Goal: Task Accomplishment & Management: Manage account settings

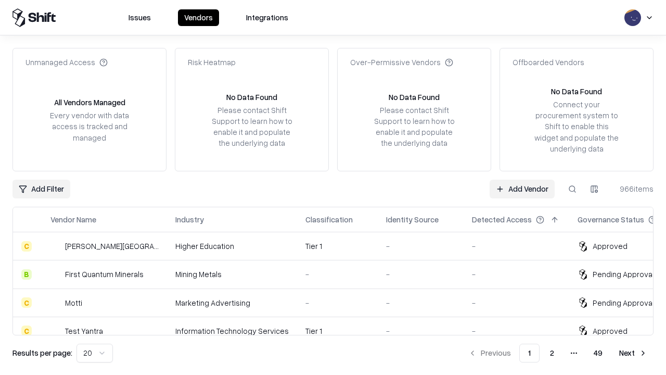
click at [522, 188] on link "Add Vendor" at bounding box center [522, 189] width 65 height 19
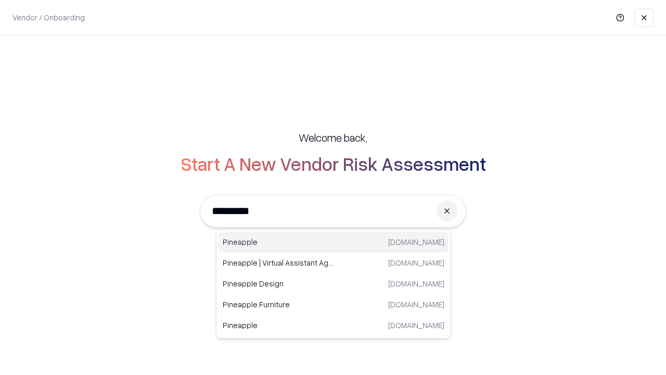
click at [334, 242] on div "Pineapple pineappleenergy.com" at bounding box center [334, 242] width 230 height 21
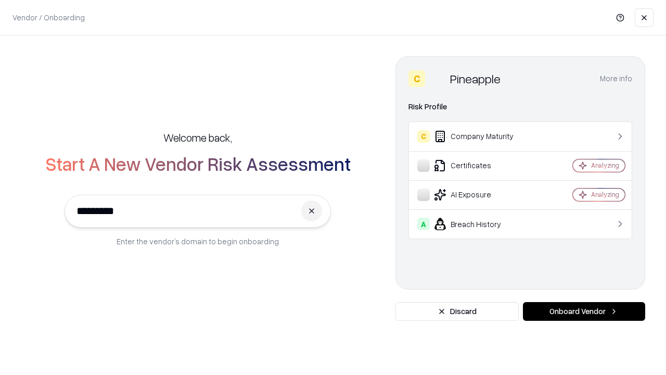
type input "*********"
click at [584, 311] on button "Onboard Vendor" at bounding box center [584, 311] width 122 height 19
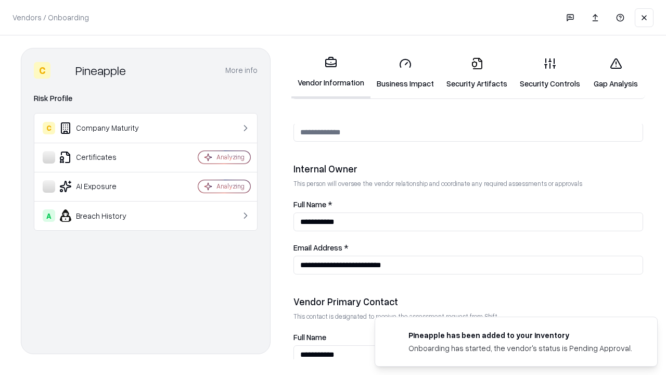
scroll to position [539, 0]
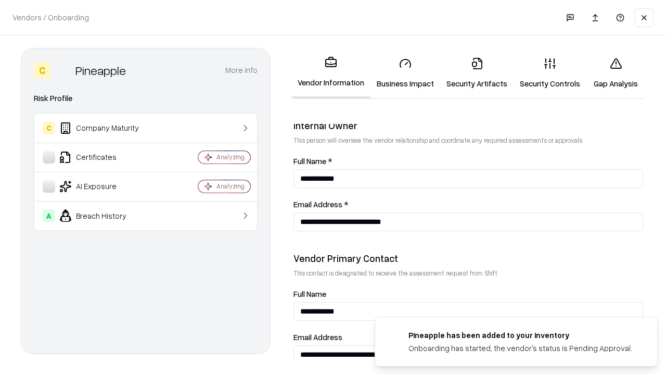
click at [405, 73] on link "Business Impact" at bounding box center [406, 73] width 70 height 48
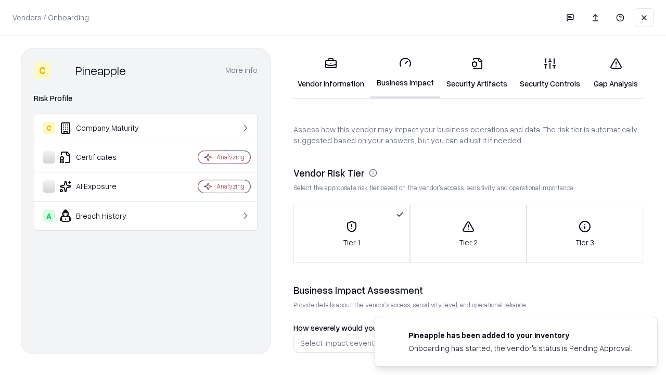
click at [477, 73] on link "Security Artifacts" at bounding box center [476, 73] width 73 height 48
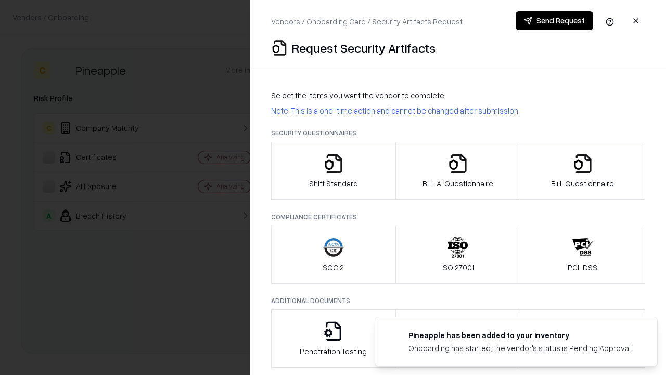
click at [333, 171] on icon "button" at bounding box center [333, 163] width 21 height 21
click at [554, 21] on button "Send Request" at bounding box center [555, 20] width 78 height 19
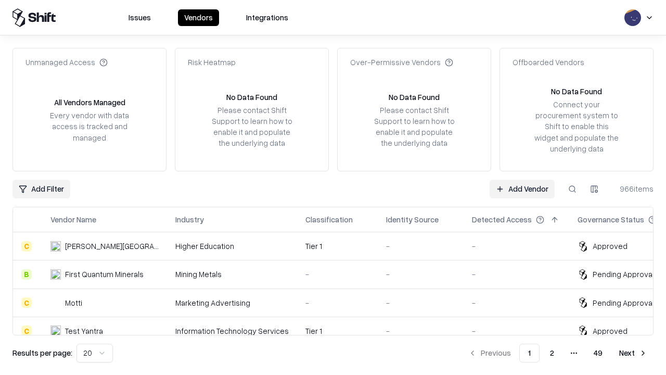
click at [573, 188] on button at bounding box center [572, 189] width 19 height 19
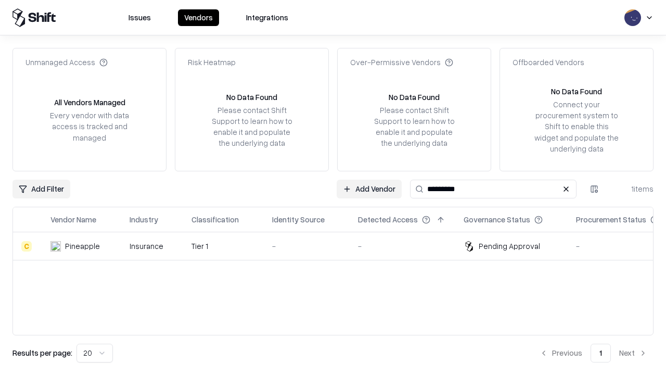
type input "*********"
click at [339, 246] on div "-" at bounding box center [306, 245] width 69 height 11
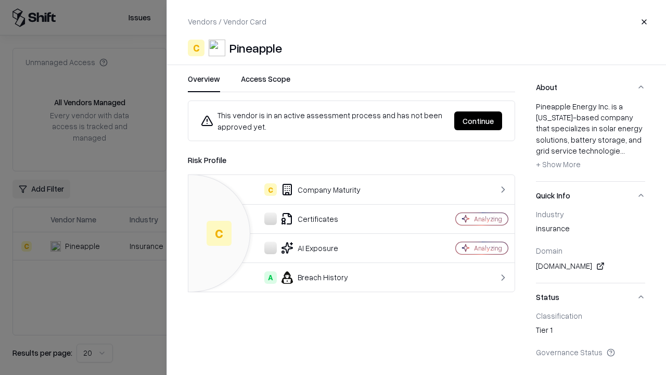
click at [478, 121] on button "Continue" at bounding box center [478, 120] width 48 height 19
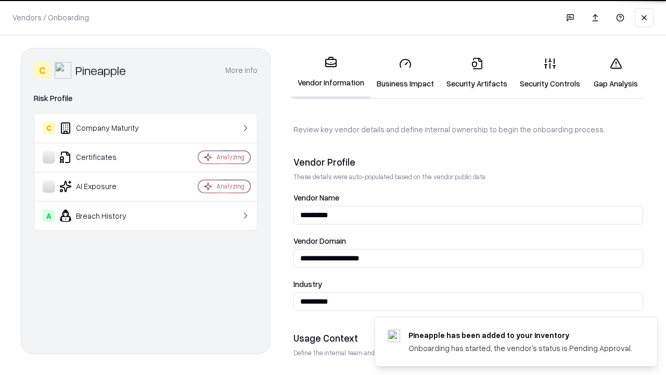
click at [477, 73] on link "Security Artifacts" at bounding box center [476, 73] width 73 height 48
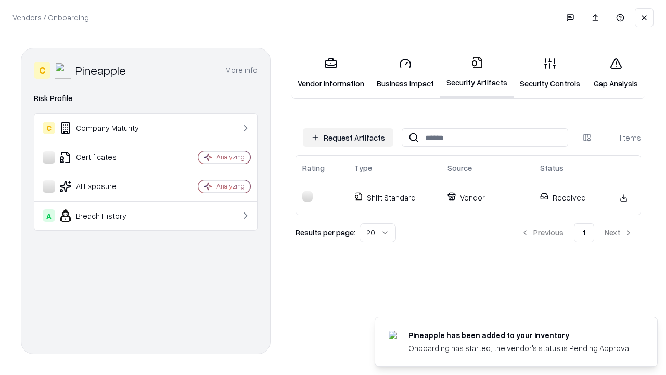
click at [550, 73] on link "Security Controls" at bounding box center [550, 73] width 73 height 48
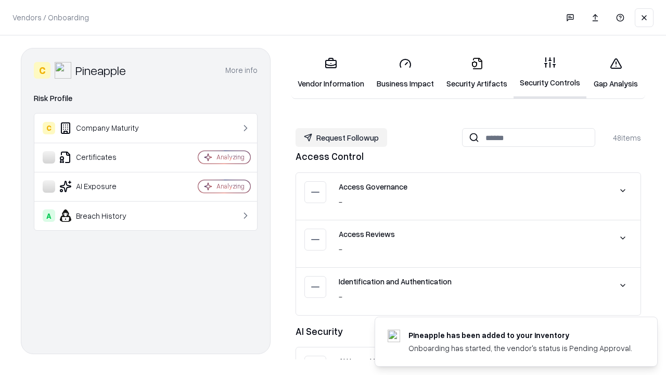
click at [341, 137] on button "Request Followup" at bounding box center [342, 137] width 92 height 19
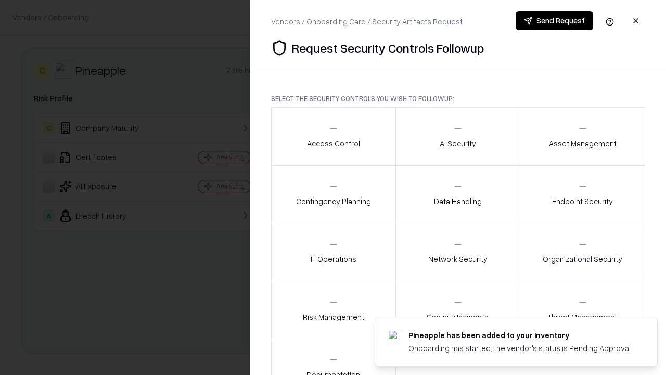
click at [333, 136] on div "Access Control" at bounding box center [333, 136] width 53 height 26
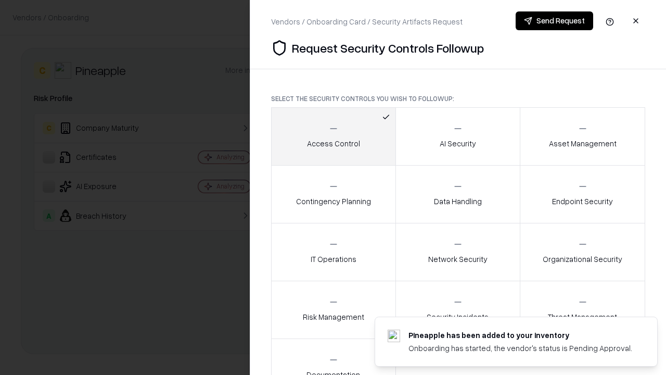
click at [554, 21] on button "Send Request" at bounding box center [555, 20] width 78 height 19
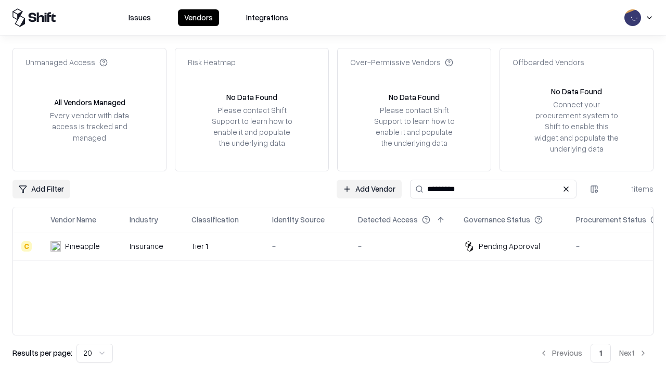
type input "*********"
click at [339, 246] on div "-" at bounding box center [306, 245] width 69 height 11
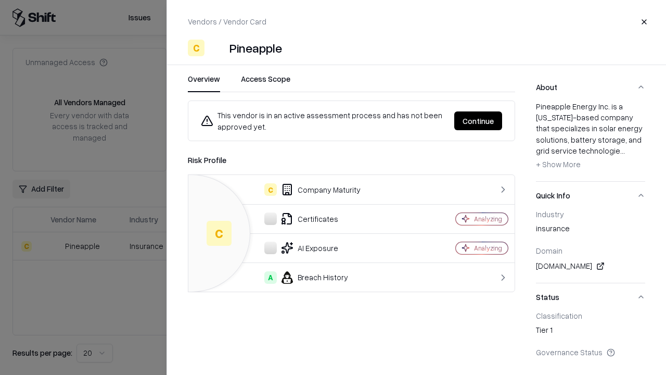
click at [478, 121] on button "Continue" at bounding box center [478, 120] width 48 height 19
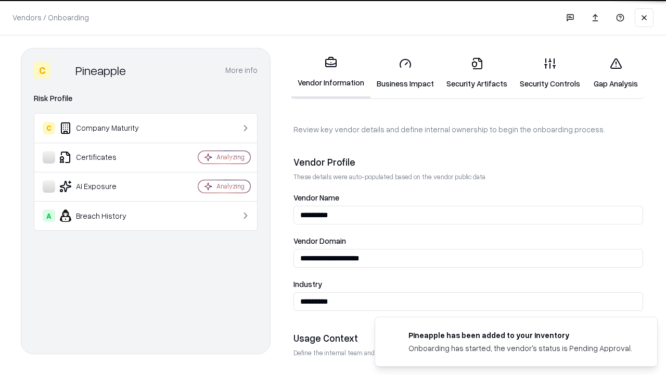
click at [616, 73] on link "Gap Analysis" at bounding box center [616, 73] width 59 height 48
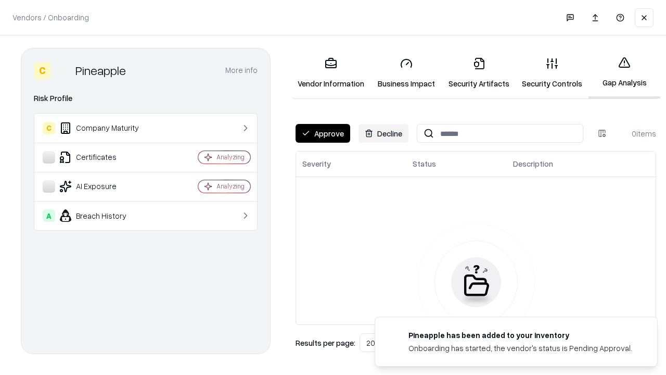
click at [323, 133] on button "Approve" at bounding box center [323, 133] width 55 height 19
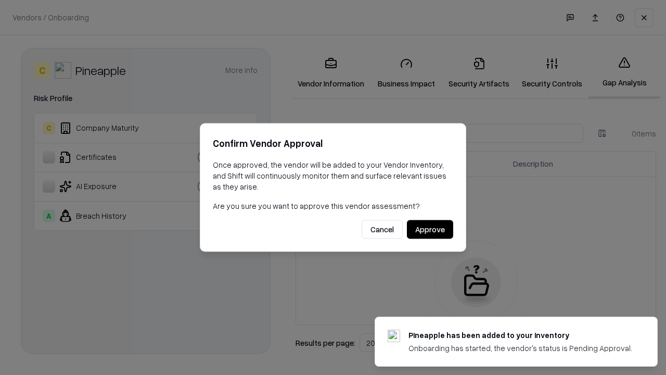
click at [430, 229] on button "Approve" at bounding box center [430, 229] width 46 height 19
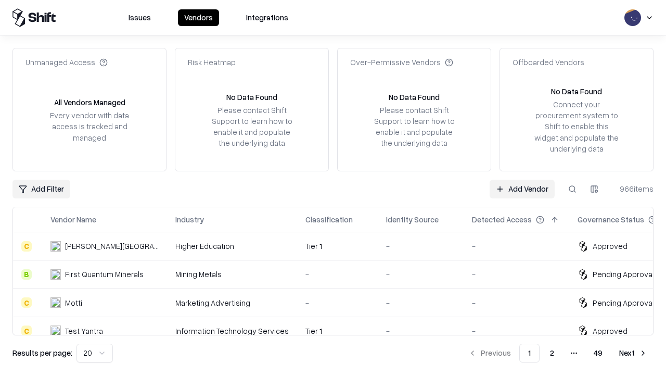
type input "*********"
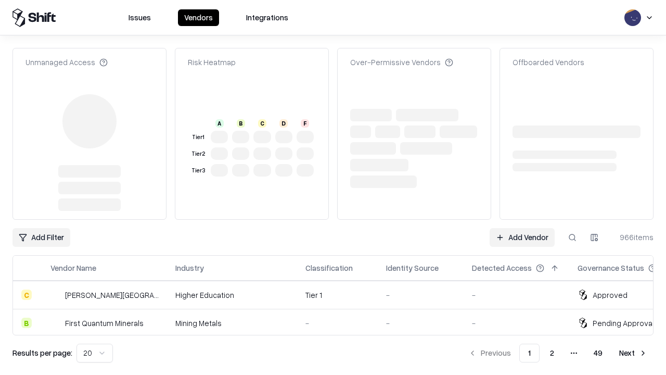
click at [522, 228] on link "Add Vendor" at bounding box center [522, 237] width 65 height 19
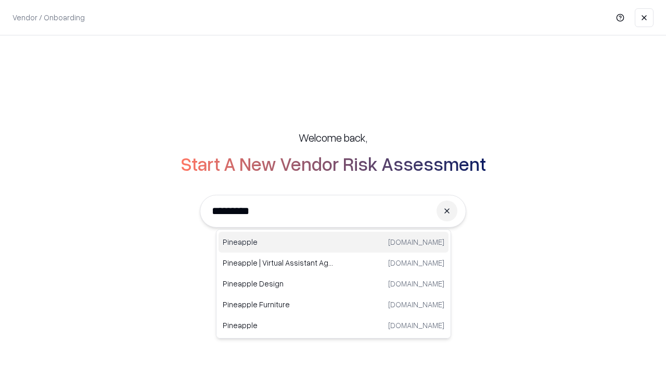
click at [334, 242] on div "Pineapple pineappleenergy.com" at bounding box center [334, 242] width 230 height 21
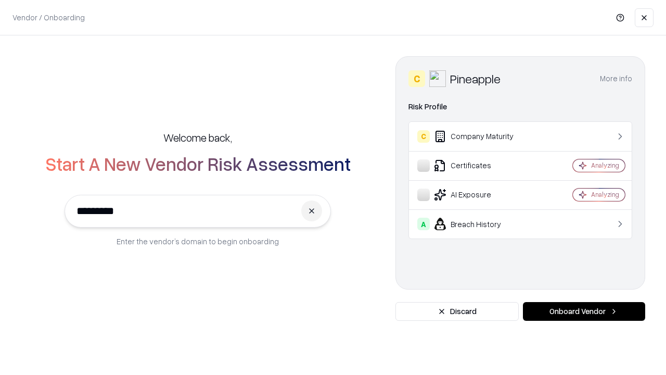
type input "*********"
click at [584, 311] on button "Onboard Vendor" at bounding box center [584, 311] width 122 height 19
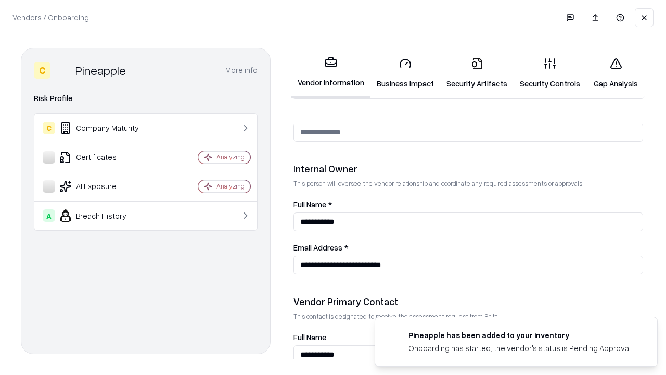
scroll to position [539, 0]
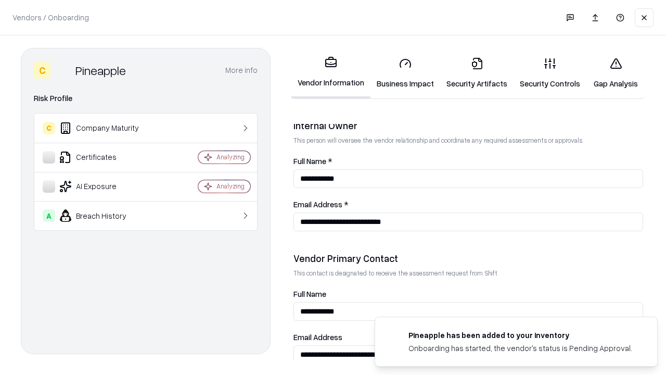
click at [616, 73] on link "Gap Analysis" at bounding box center [616, 73] width 59 height 48
